Goal: Find specific page/section: Find specific page/section

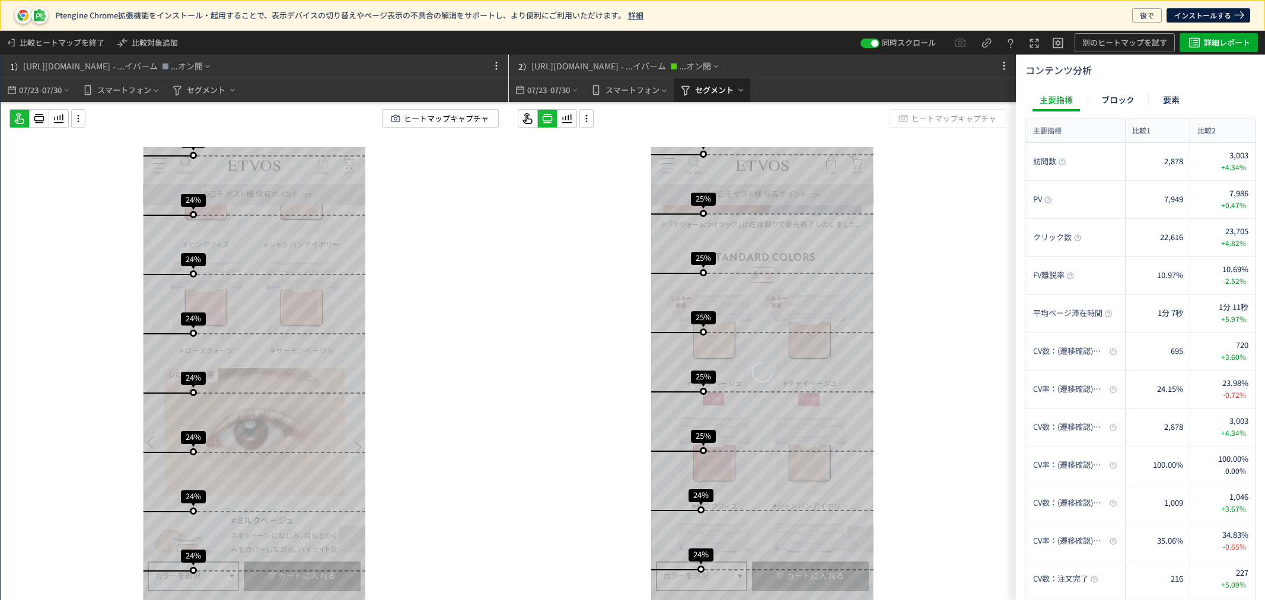
scroll to position [3493, 0]
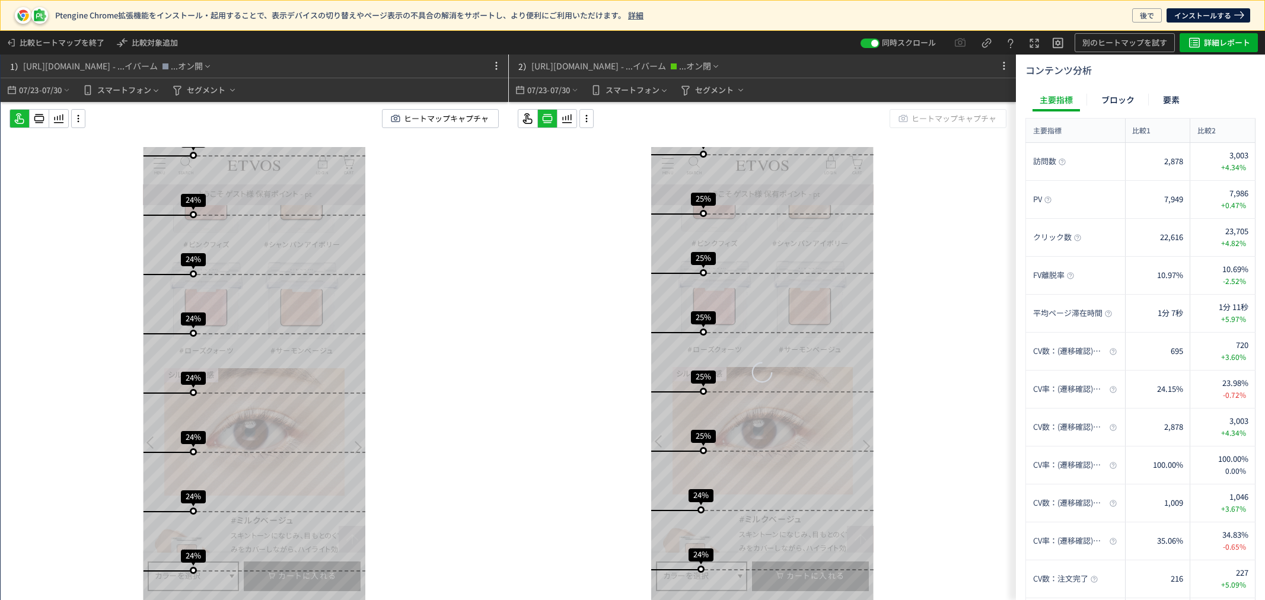
drag, startPoint x: 686, startPoint y: 87, endPoint x: 694, endPoint y: 110, distance: 24.6
click at [686, 87] on use "heatmap-top-bar" at bounding box center [686, 91] width 8 height 10
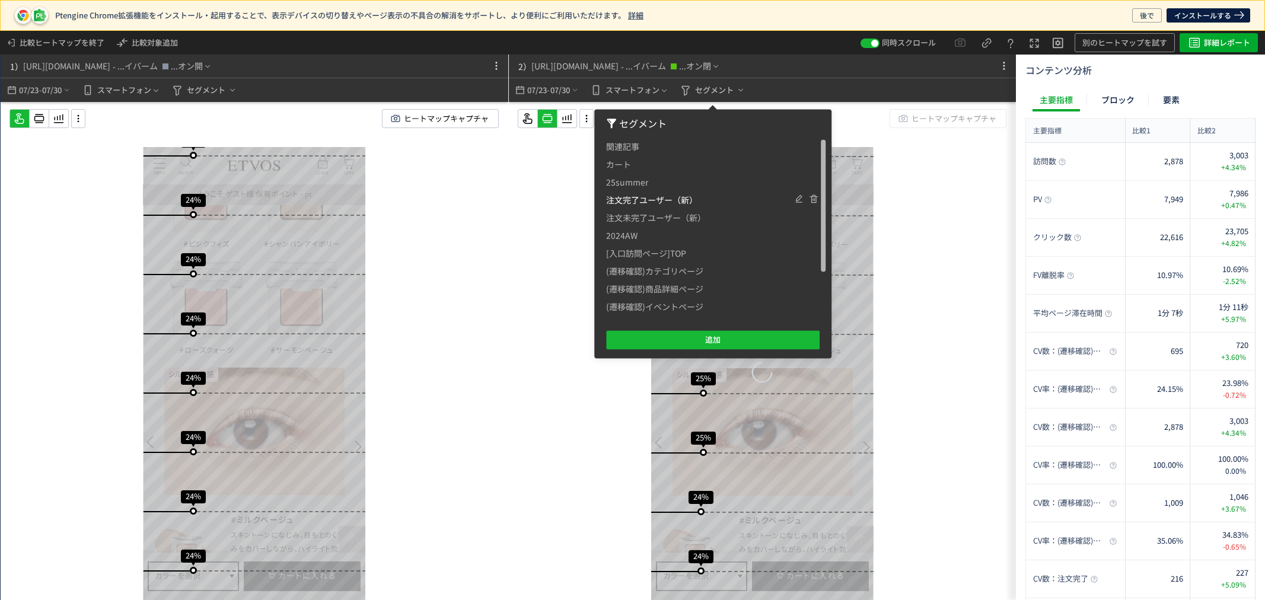
click at [0, 0] on span "注文完了ユーザー（新）" at bounding box center [0, 0] width 0 height 0
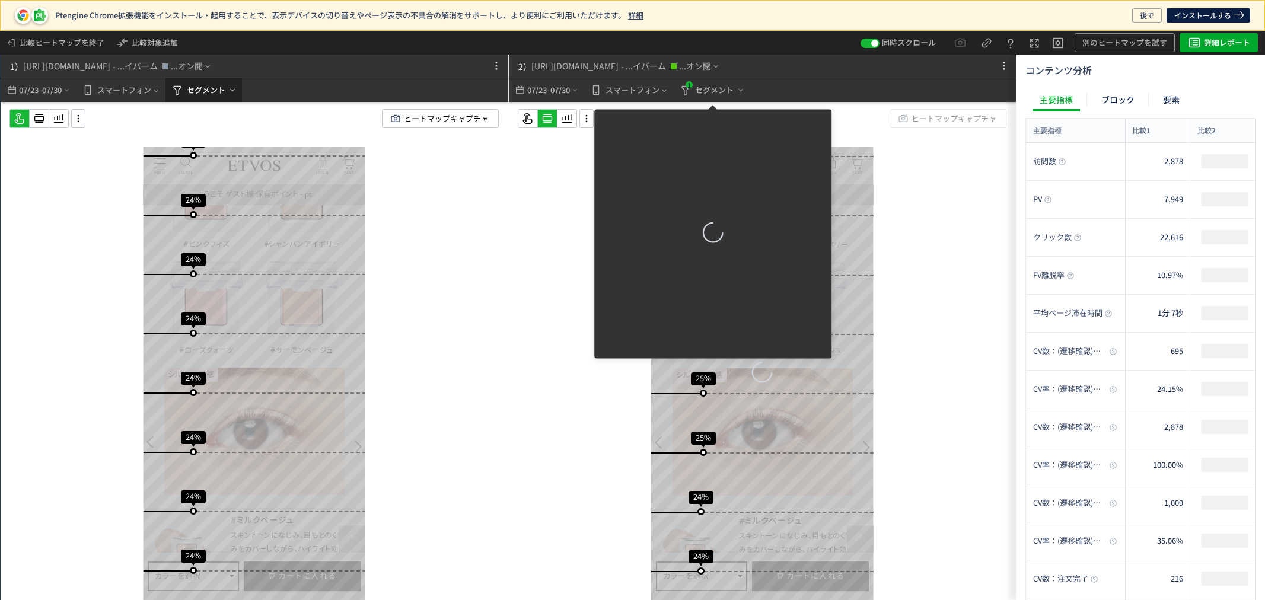
click at [208, 88] on span "セグメント" at bounding box center [206, 90] width 39 height 19
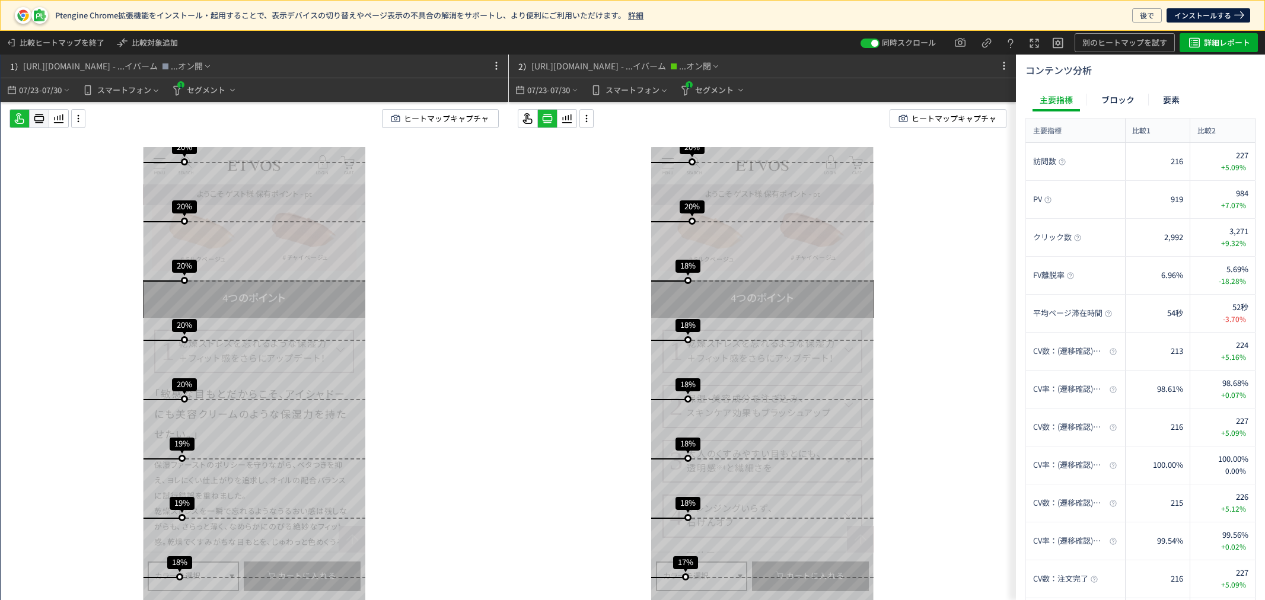
click at [40, 120] on icon at bounding box center [39, 119] width 14 height 14
